Goal: Information Seeking & Learning: Find specific fact

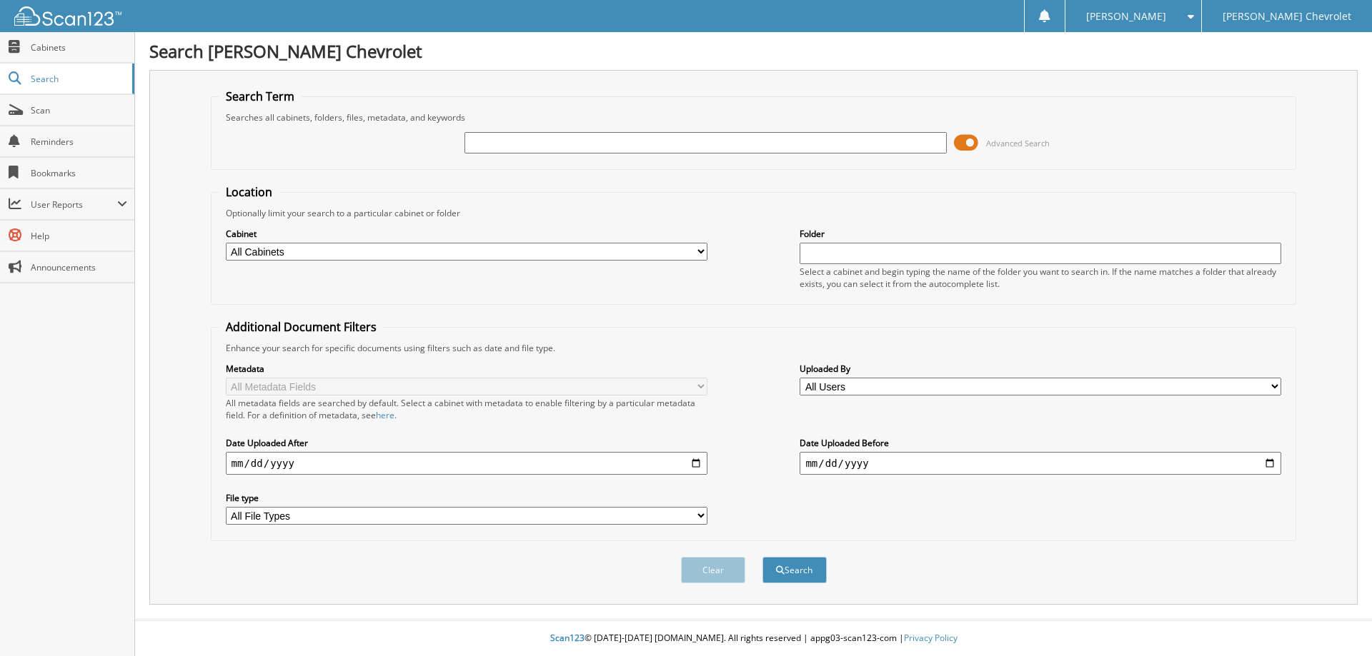
click at [571, 142] on input "text" at bounding box center [704, 142] width 481 height 21
type input "m"
type input "[PERSON_NAME]"
click at [675, 254] on select "All Cabinets ACCOUNTS PAYABLE RENTALS SERVICE RO Needs Filing" at bounding box center [466, 252] width 481 height 18
select select "5101"
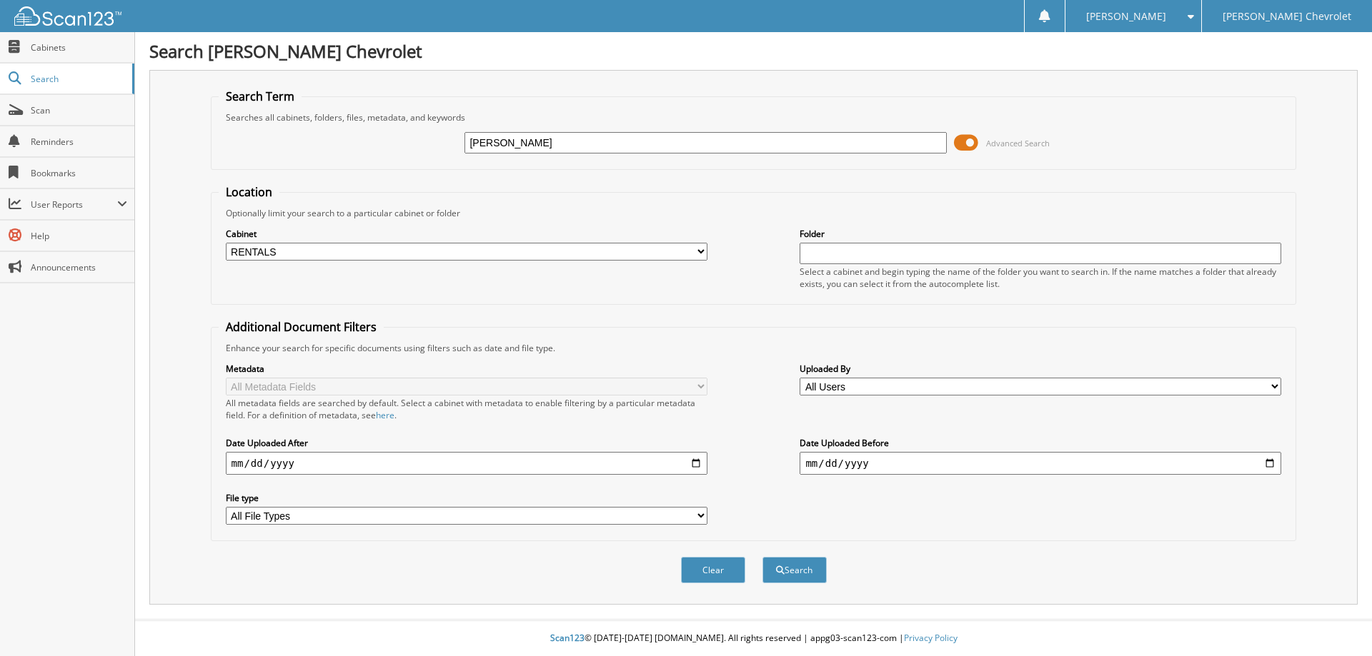
click at [226, 243] on select "All Cabinets ACCOUNTS PAYABLE RENTALS SERVICE RO Needs Filing" at bounding box center [466, 252] width 481 height 18
click at [812, 564] on button "Search" at bounding box center [794, 570] width 64 height 26
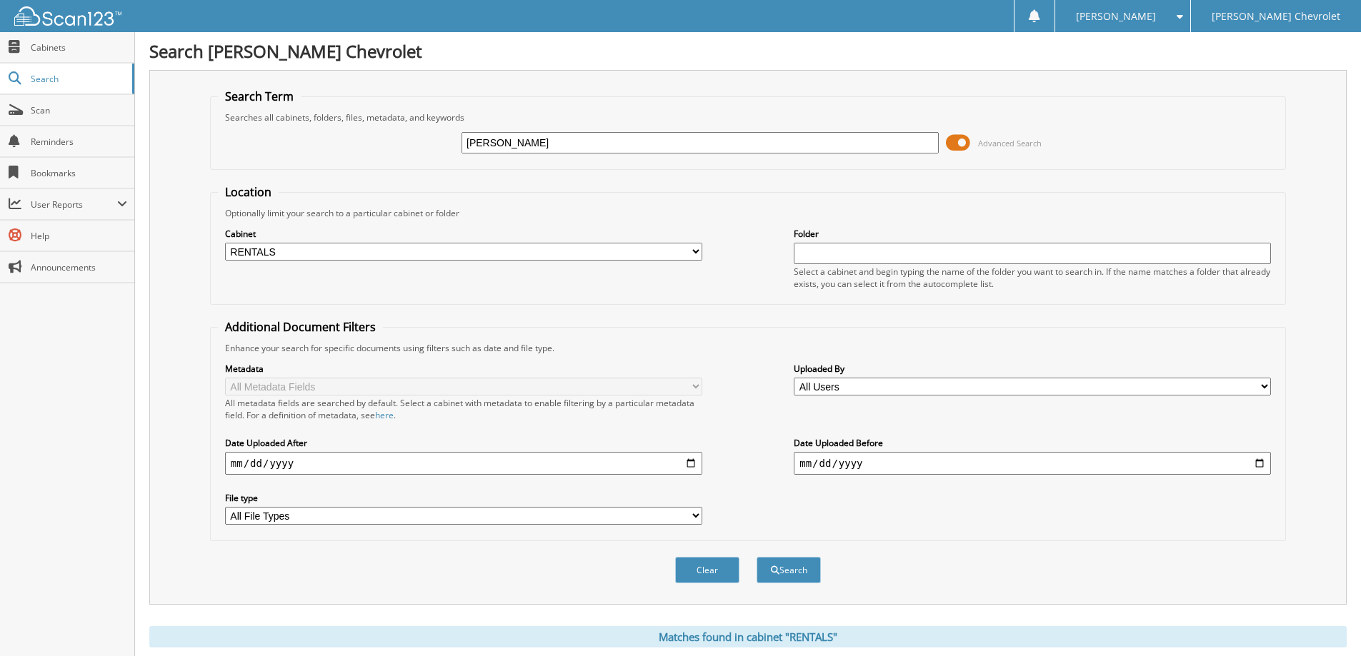
click at [504, 139] on input "[PERSON_NAME]" at bounding box center [699, 142] width 477 height 21
type input "brenda miller"
click at [784, 573] on button "Search" at bounding box center [788, 570] width 64 height 26
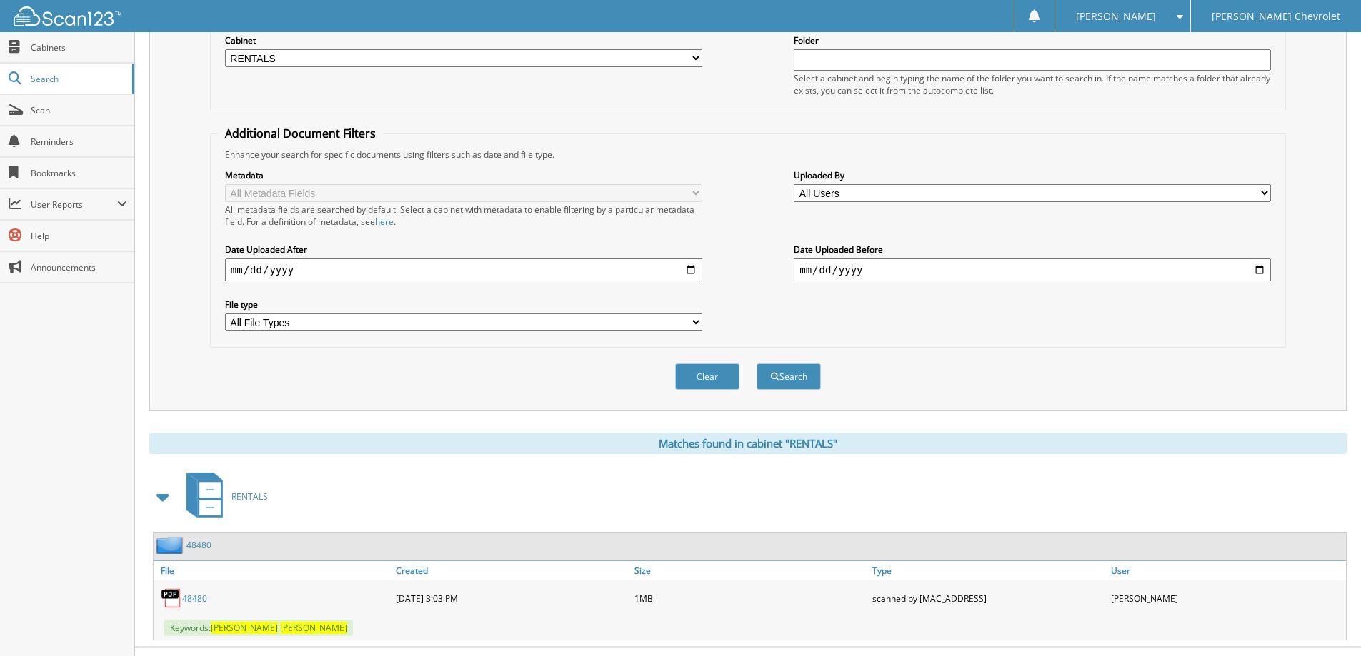
scroll to position [221, 0]
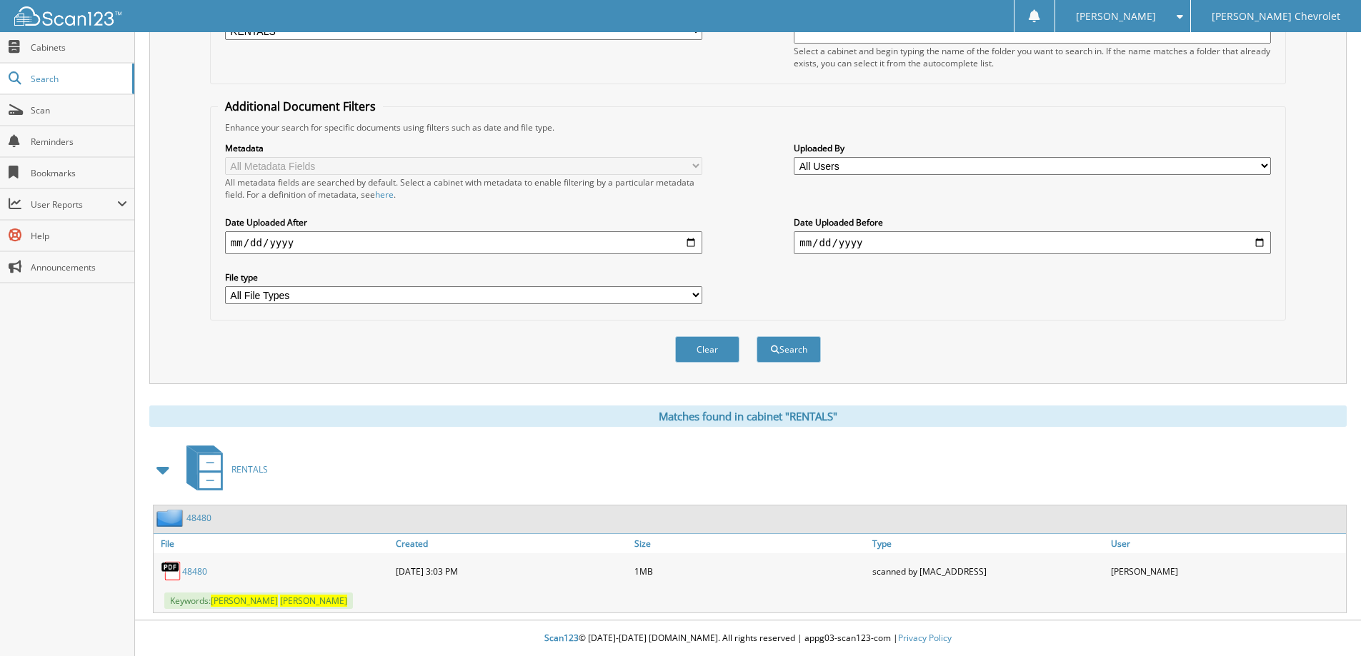
click at [199, 515] on link "48480" at bounding box center [198, 518] width 25 height 12
